Goal: Check status: Check status

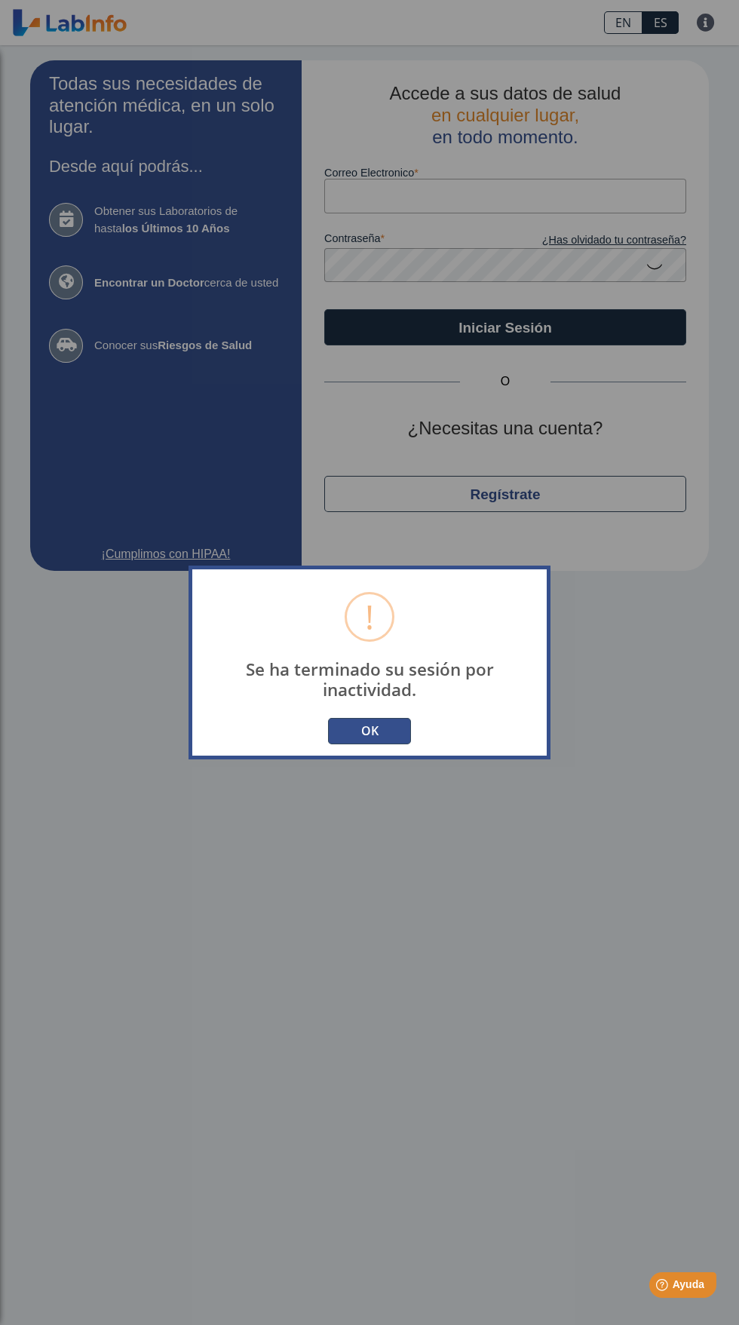
click at [406, 744] on button "OK" at bounding box center [369, 731] width 83 height 26
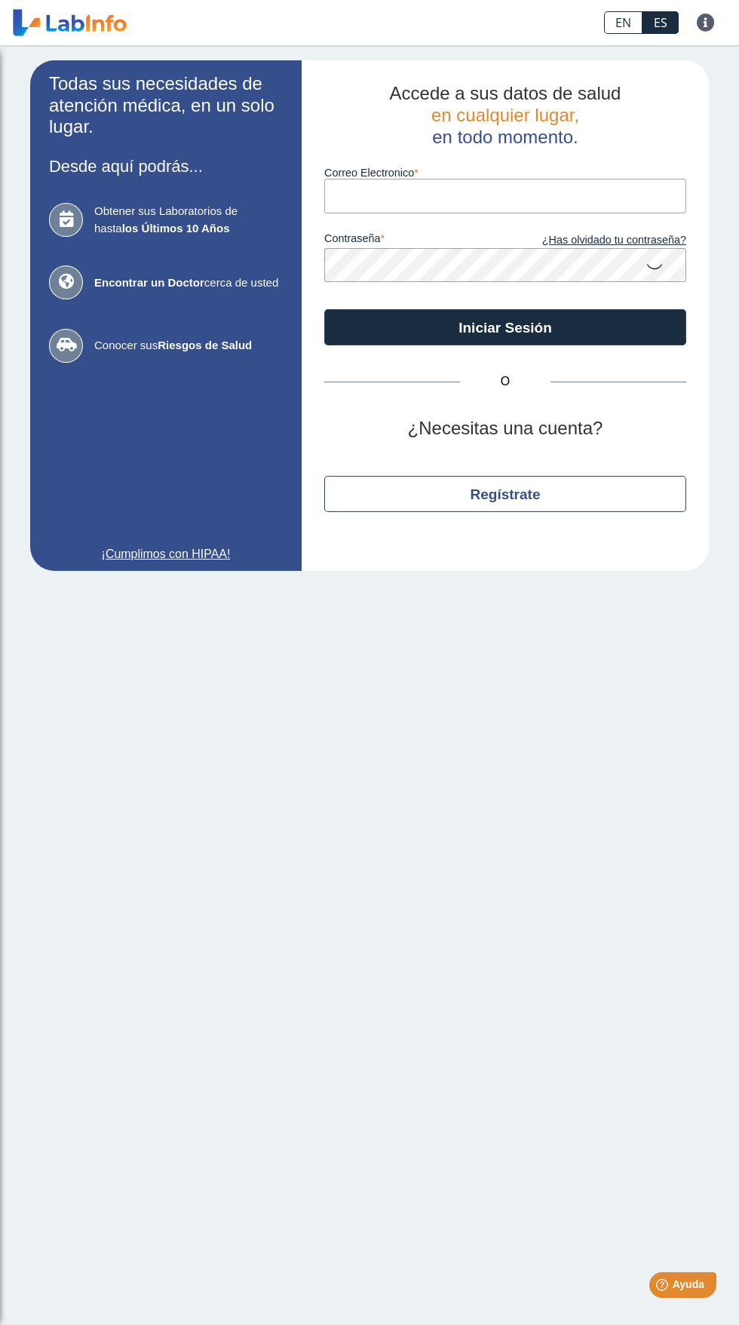
click at [459, 203] on input "Correo Electronico" at bounding box center [505, 196] width 362 height 34
type input "[EMAIL_ADDRESS][DOMAIN_NAME]"
click at [324, 309] on button "Iniciar Sesión" at bounding box center [505, 327] width 362 height 36
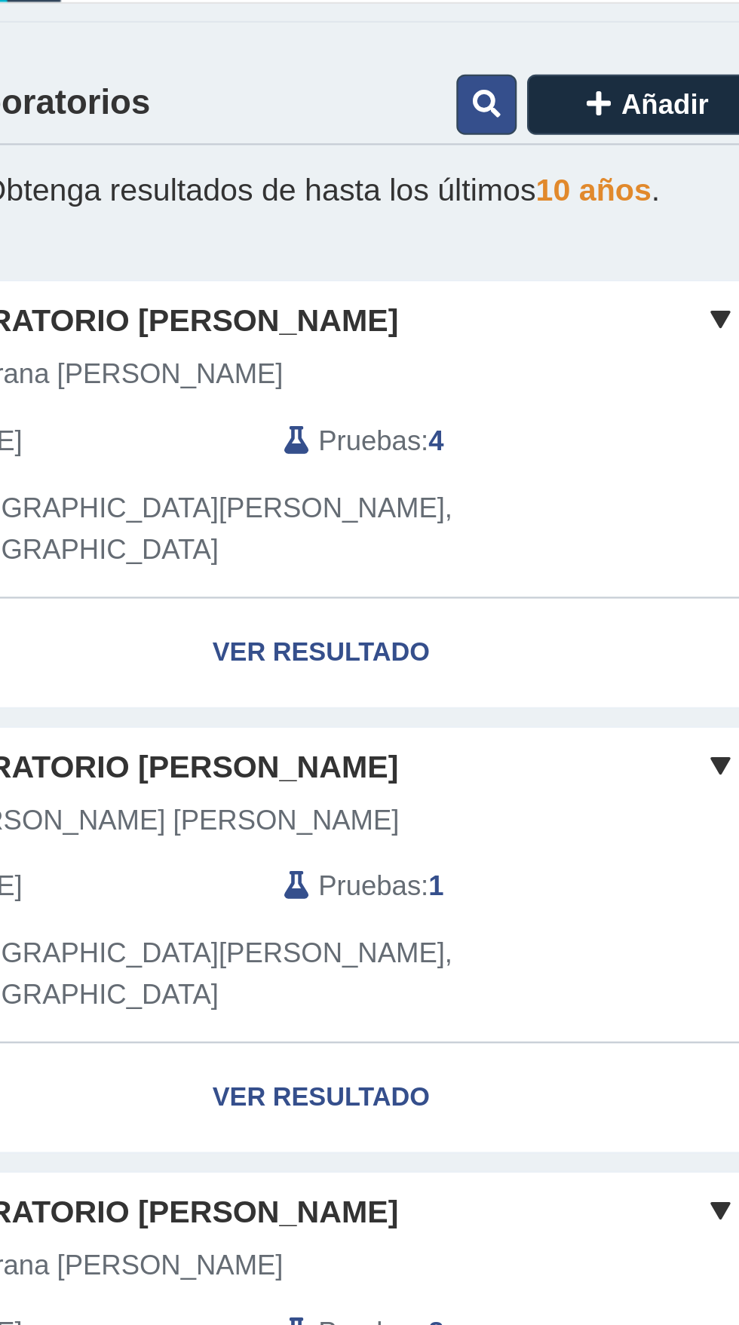
click at [284, 216] on button at bounding box center [290, 229] width 26 height 26
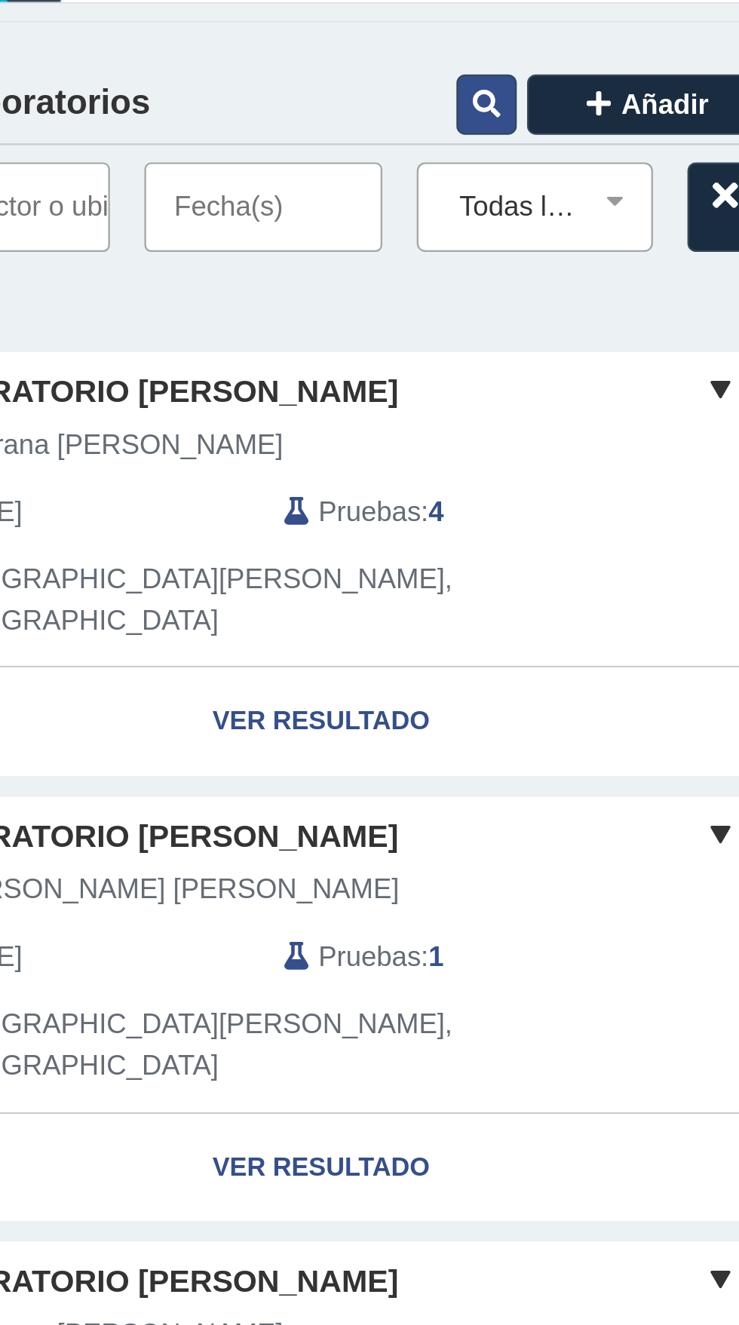
click at [282, 216] on button at bounding box center [290, 229] width 26 height 26
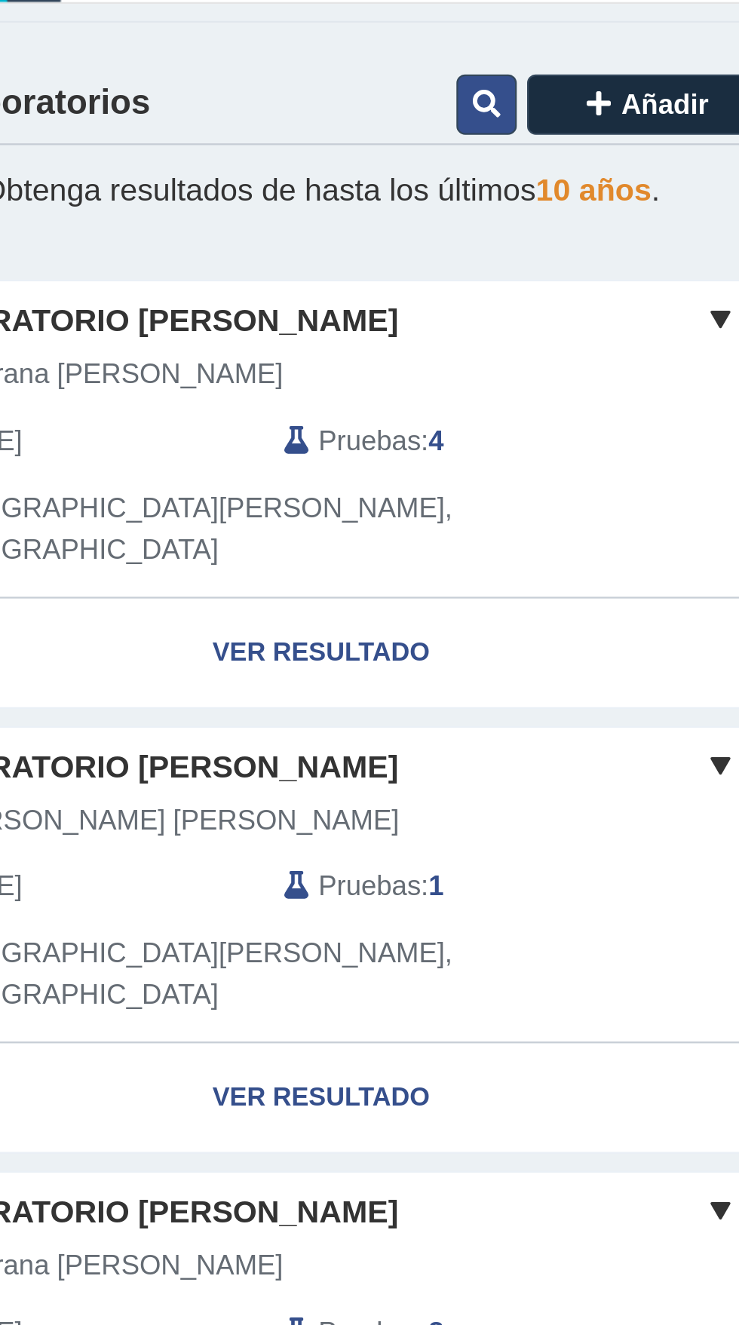
click at [281, 216] on button at bounding box center [290, 229] width 26 height 26
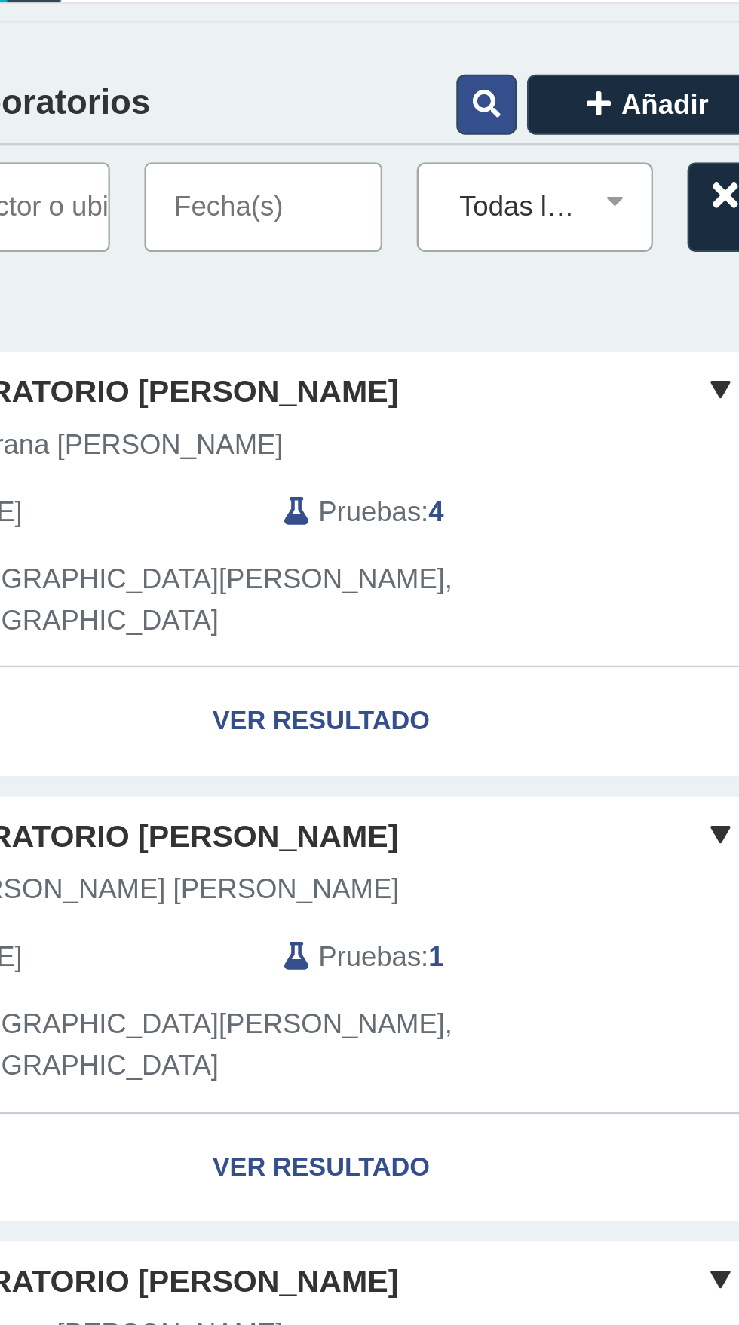
click at [280, 216] on button at bounding box center [290, 229] width 26 height 26
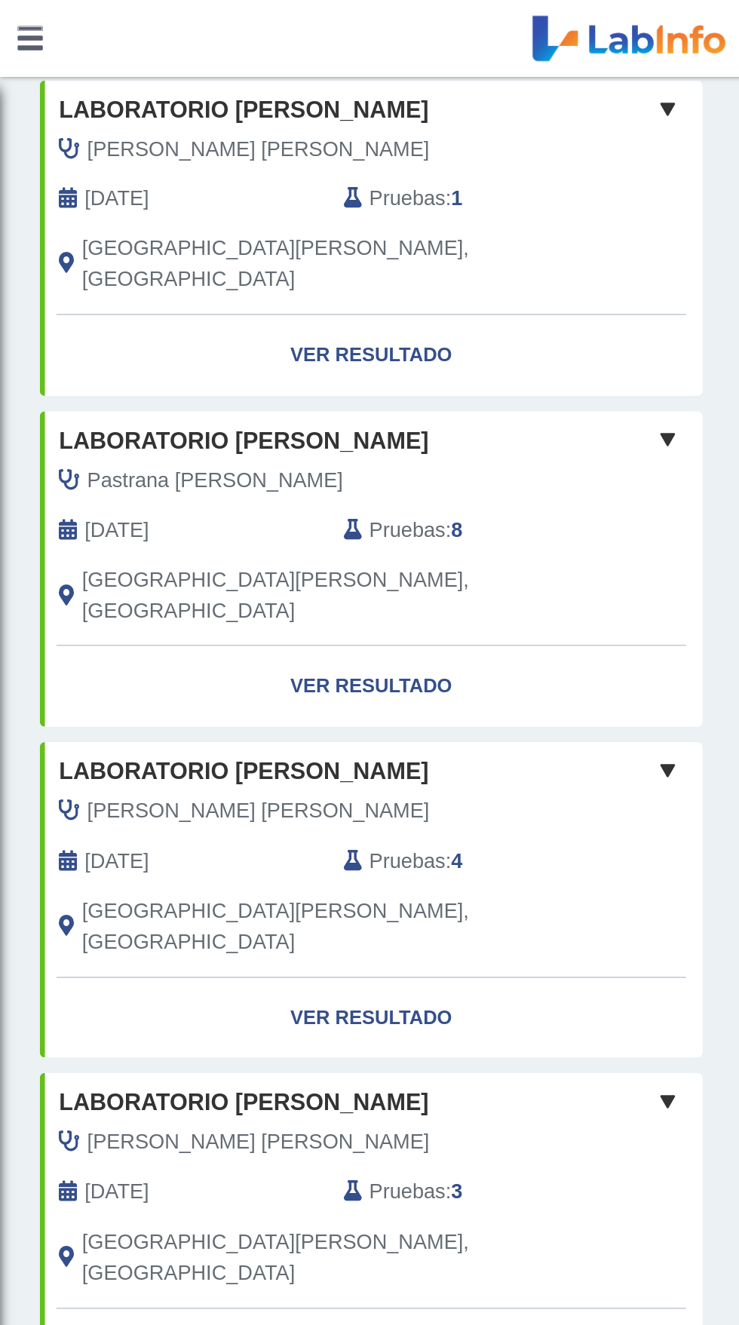
click at [6, 11] on link at bounding box center [18, 22] width 36 height 45
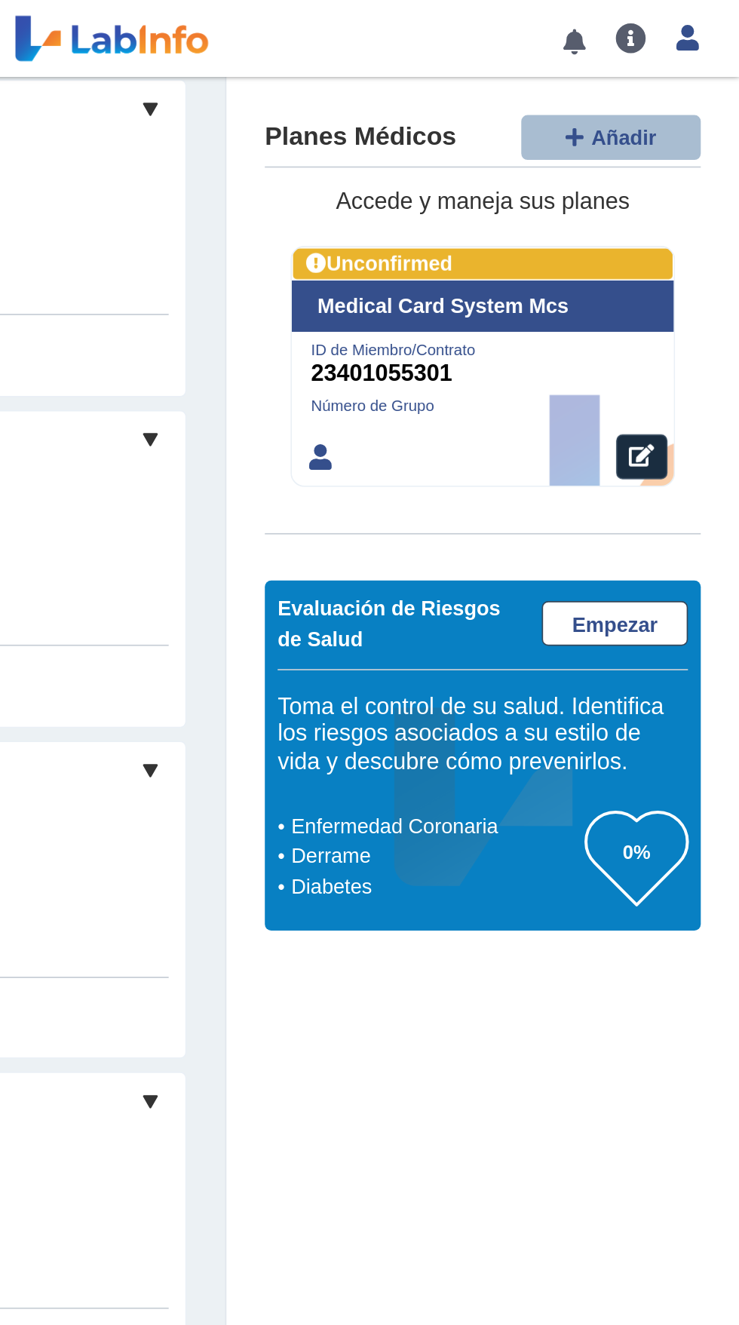
click at [641, 23] on link at bounding box center [642, 24] width 31 height 11
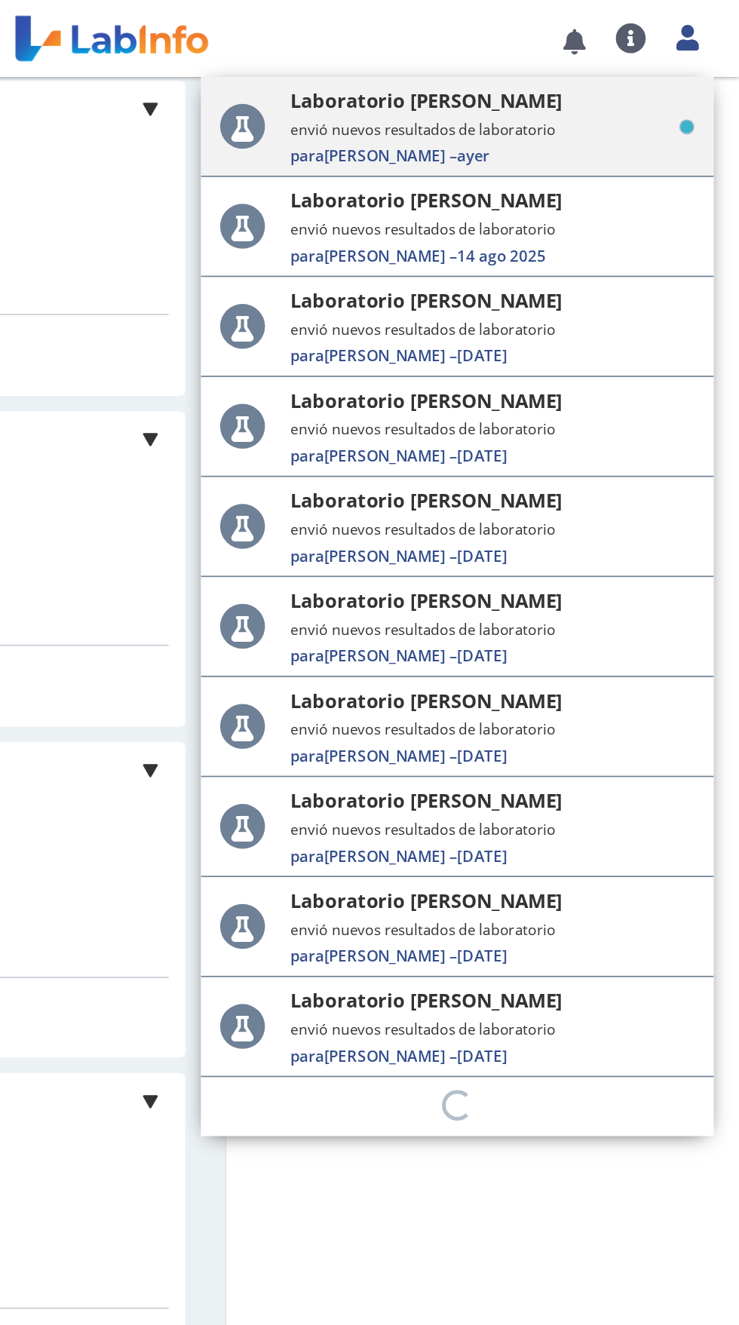
click at [625, 80] on small "envió nuevos resultados de laboratorio" at bounding box center [594, 75] width 238 height 11
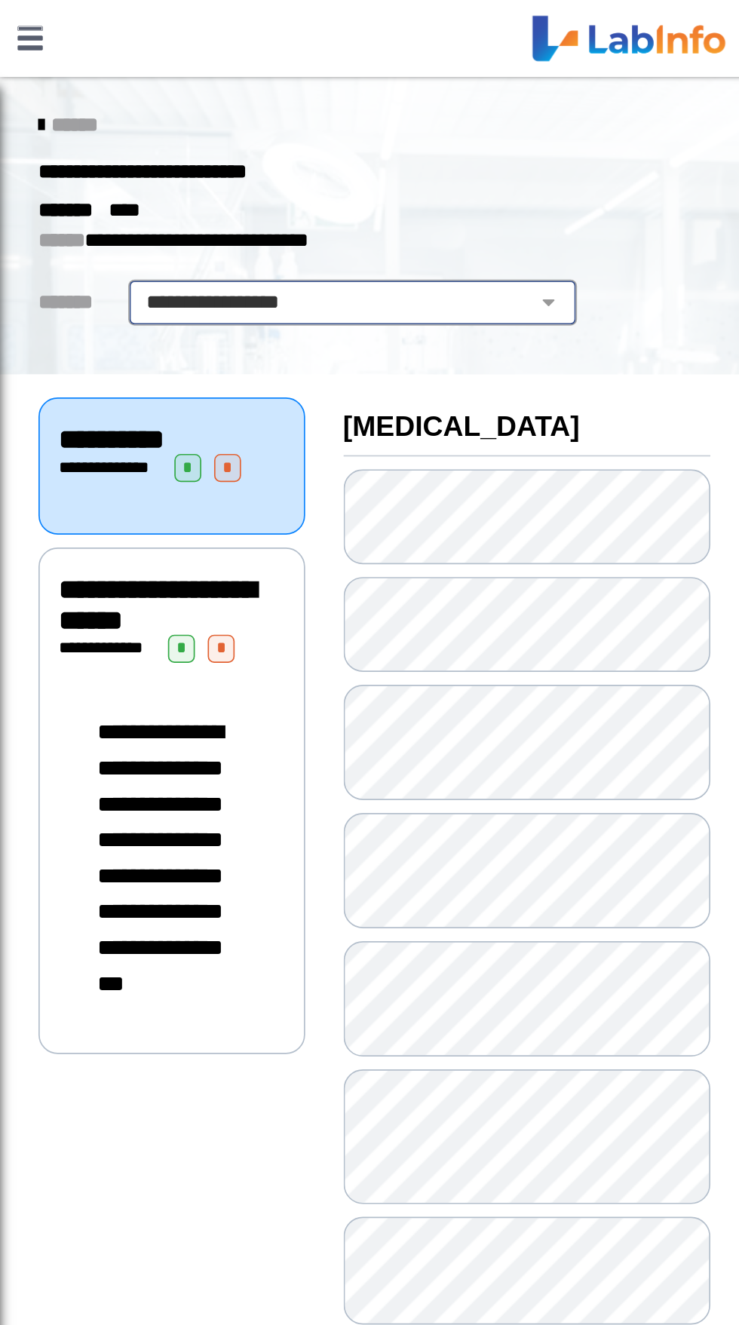
click at [296, 173] on select "**********" at bounding box center [207, 178] width 255 height 18
select select "**********"
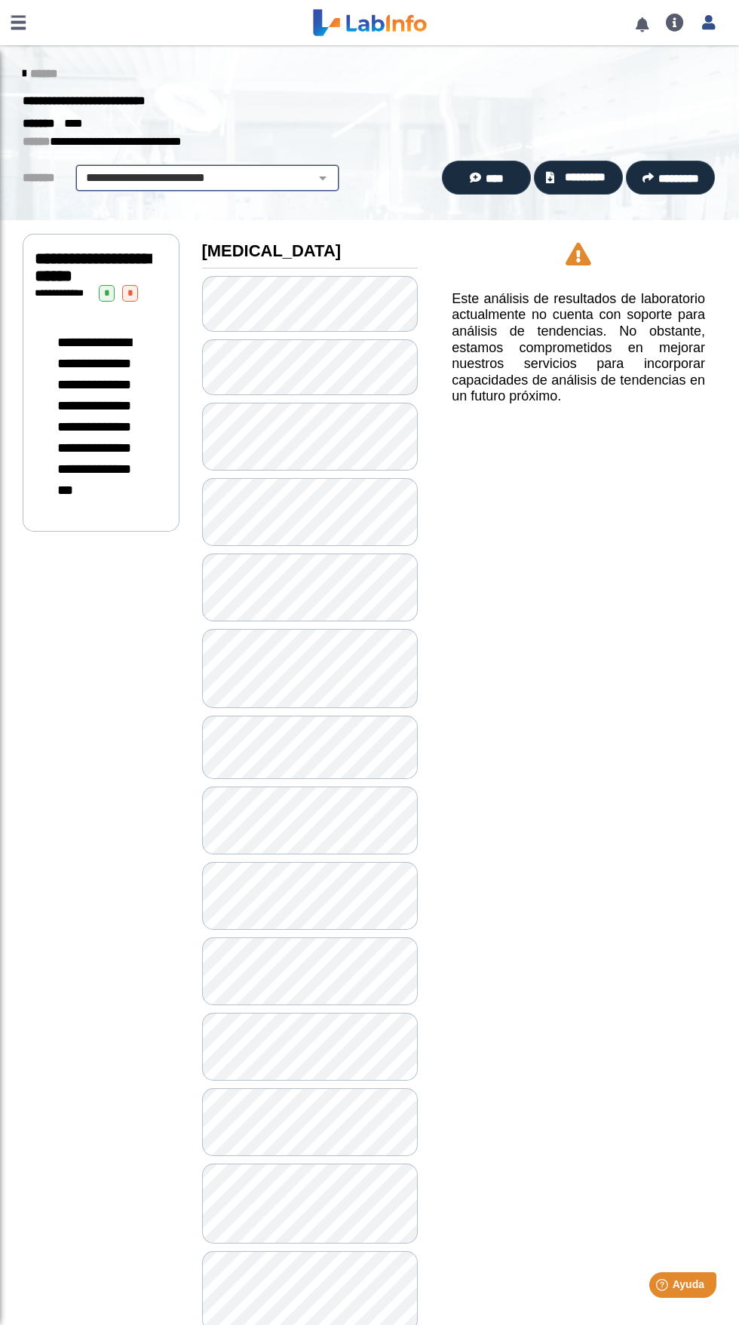
scroll to position [34, 0]
